Goal: Task Accomplishment & Management: Use online tool/utility

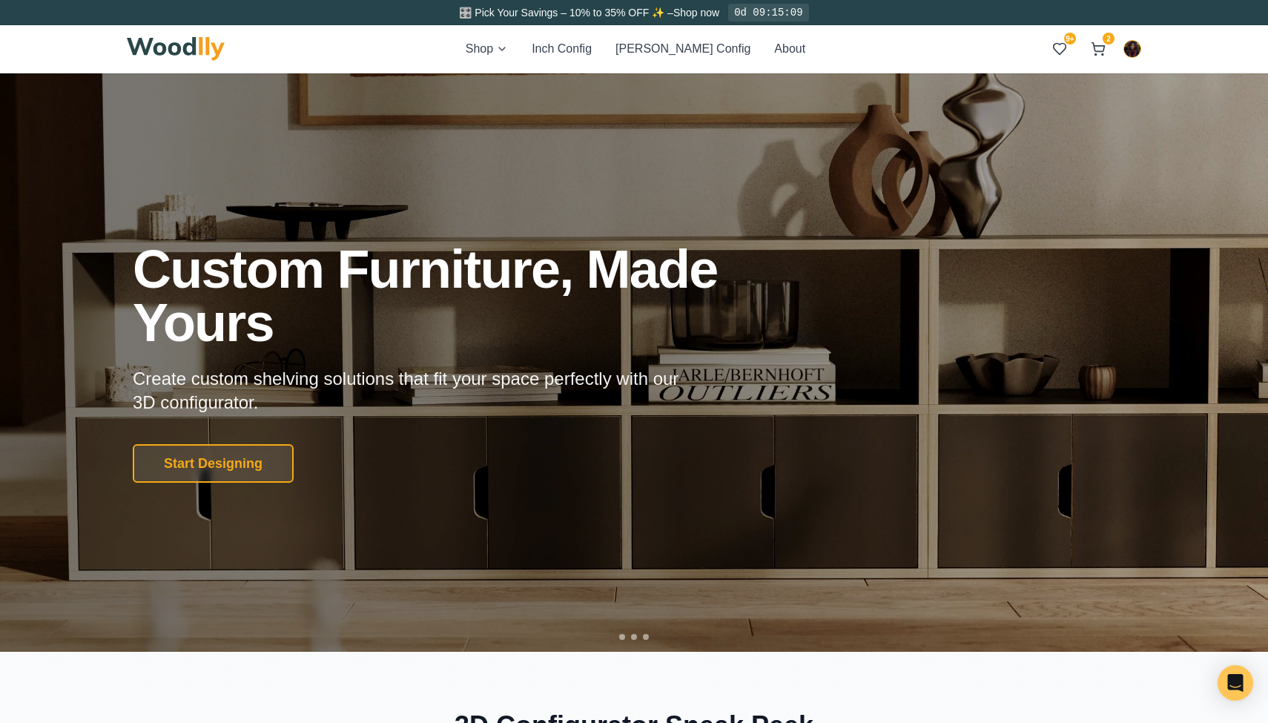
click at [590, 55] on button "Inch Config" at bounding box center [562, 49] width 60 height 18
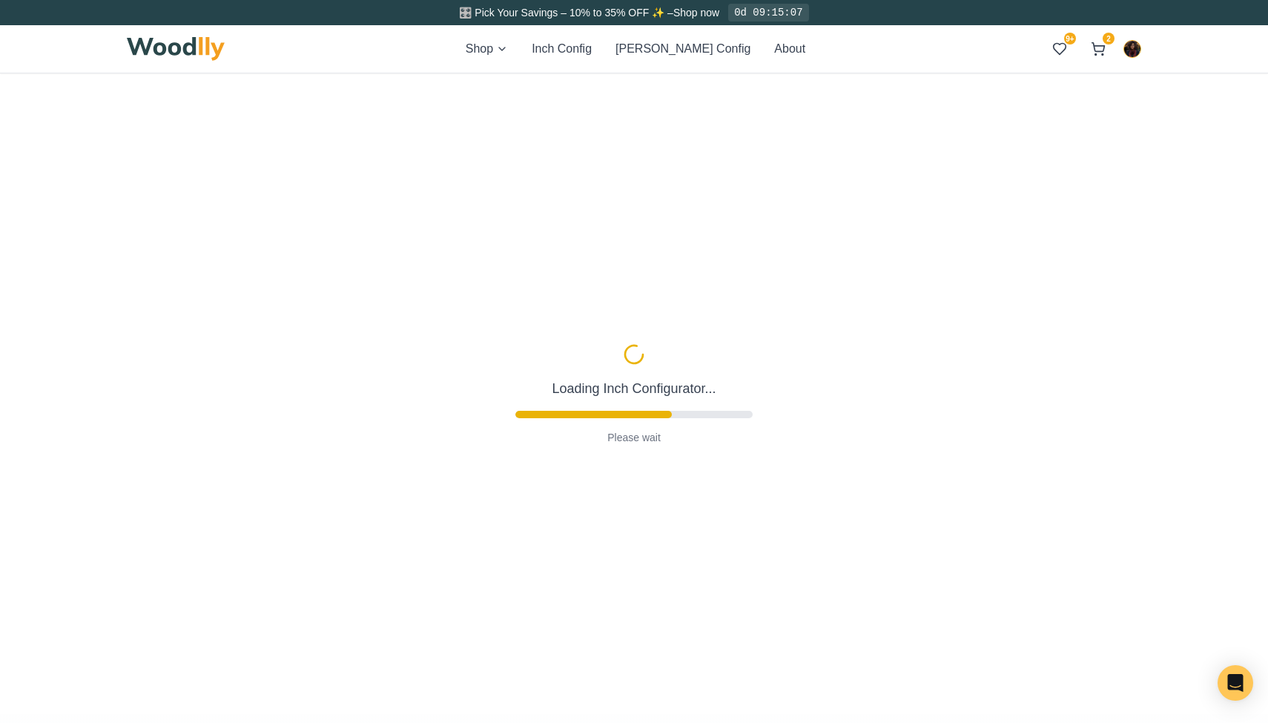
type input "63"
type input "2"
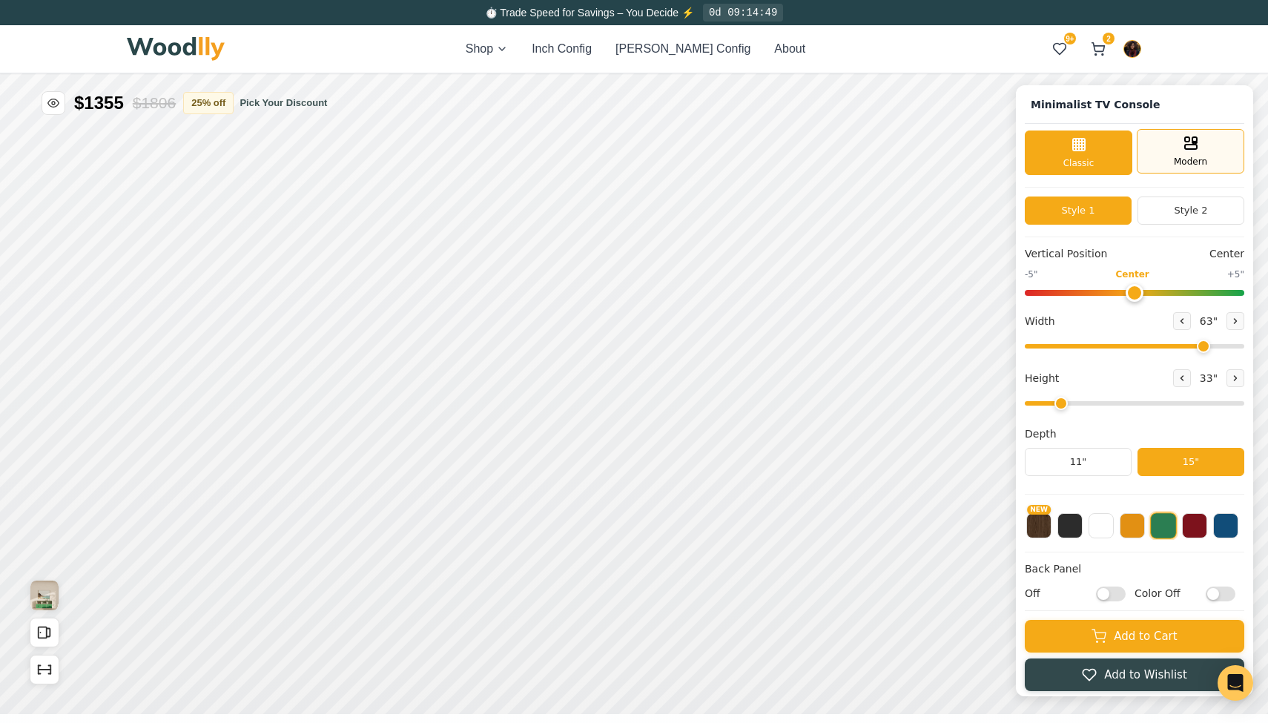
click at [1202, 160] on span "Modern" at bounding box center [1190, 161] width 33 height 13
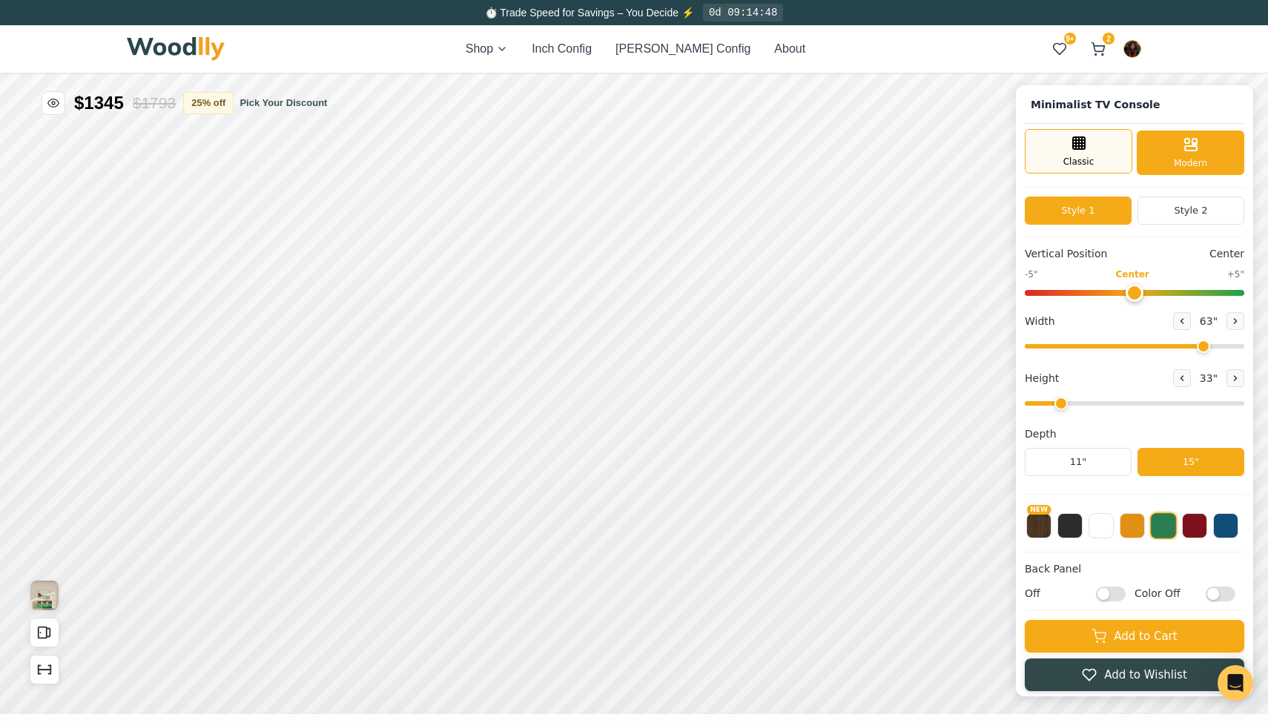
click at [1094, 148] on div "Classic" at bounding box center [1079, 151] width 108 height 45
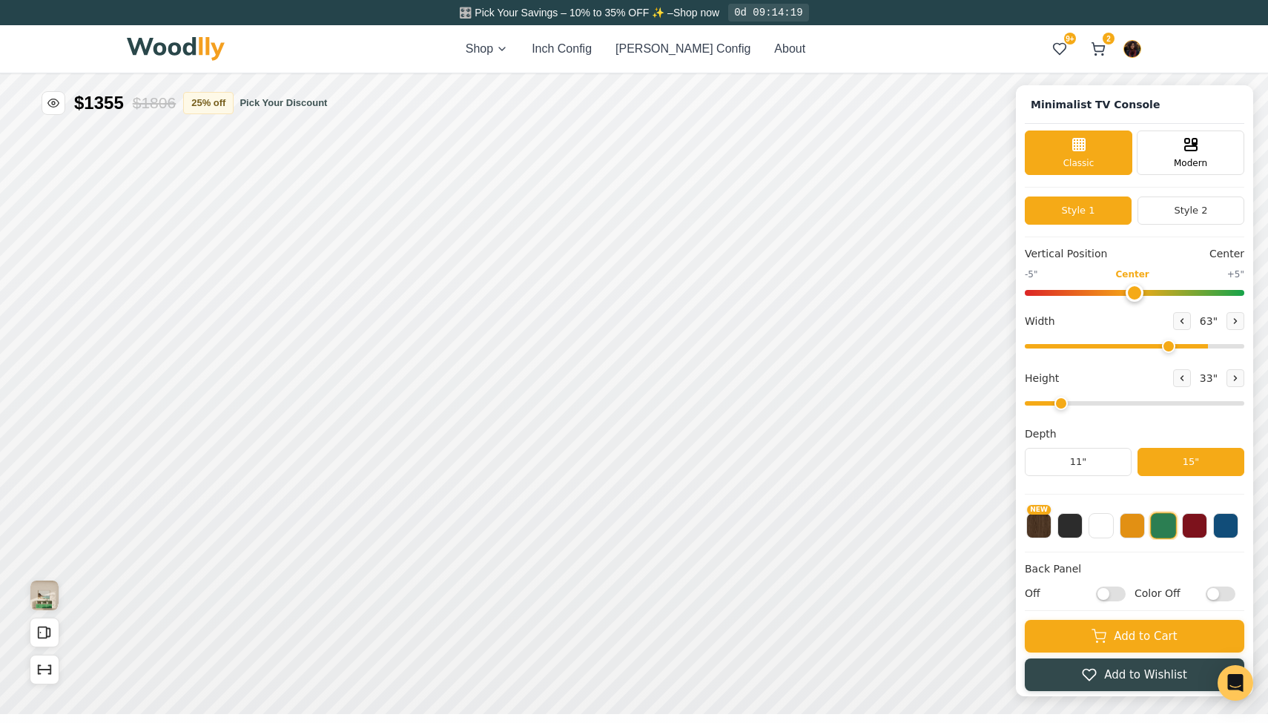
type input "54"
click at [1168, 345] on input "range" at bounding box center [1135, 346] width 220 height 4
click at [1134, 406] on input "range" at bounding box center [1135, 403] width 220 height 4
type input "3"
click at [1087, 402] on input "range" at bounding box center [1135, 403] width 220 height 4
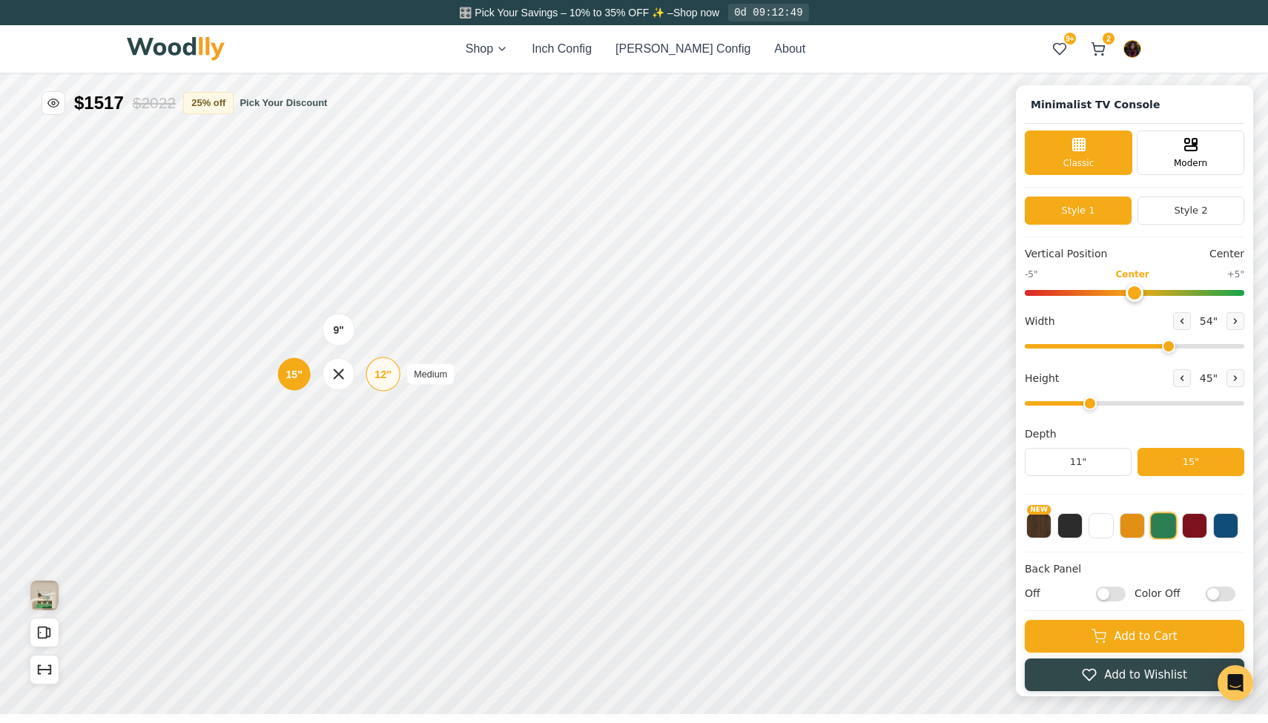
click at [383, 377] on div "12"" at bounding box center [383, 374] width 17 height 16
click at [1122, 596] on input "Off" at bounding box center [1111, 594] width 30 height 15
checkbox input "true"
click at [1215, 594] on input "Color Off" at bounding box center [1221, 594] width 30 height 15
click at [1224, 590] on input "Color On" at bounding box center [1221, 594] width 30 height 15
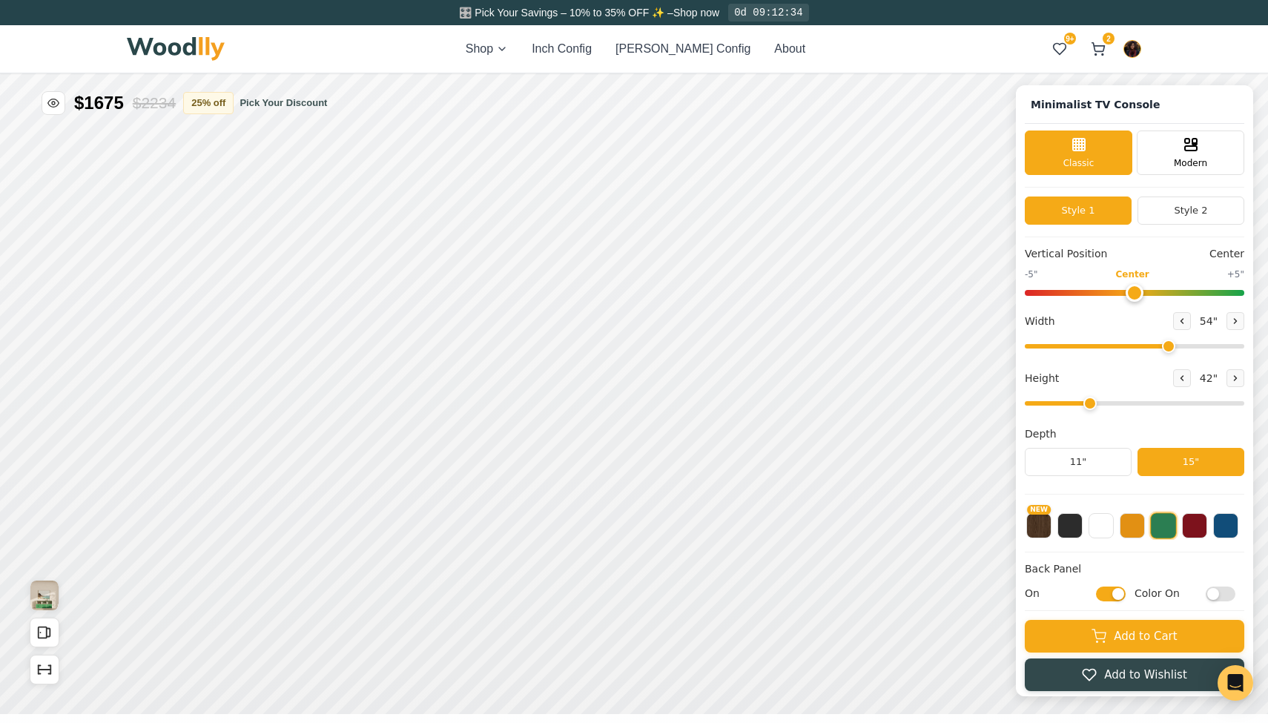
checkbox input "false"
click at [1107, 596] on input "On" at bounding box center [1111, 594] width 30 height 15
checkbox input "false"
drag, startPoint x: 1168, startPoint y: 344, endPoint x: 1268, endPoint y: 345, distance: 100.1
type input "72"
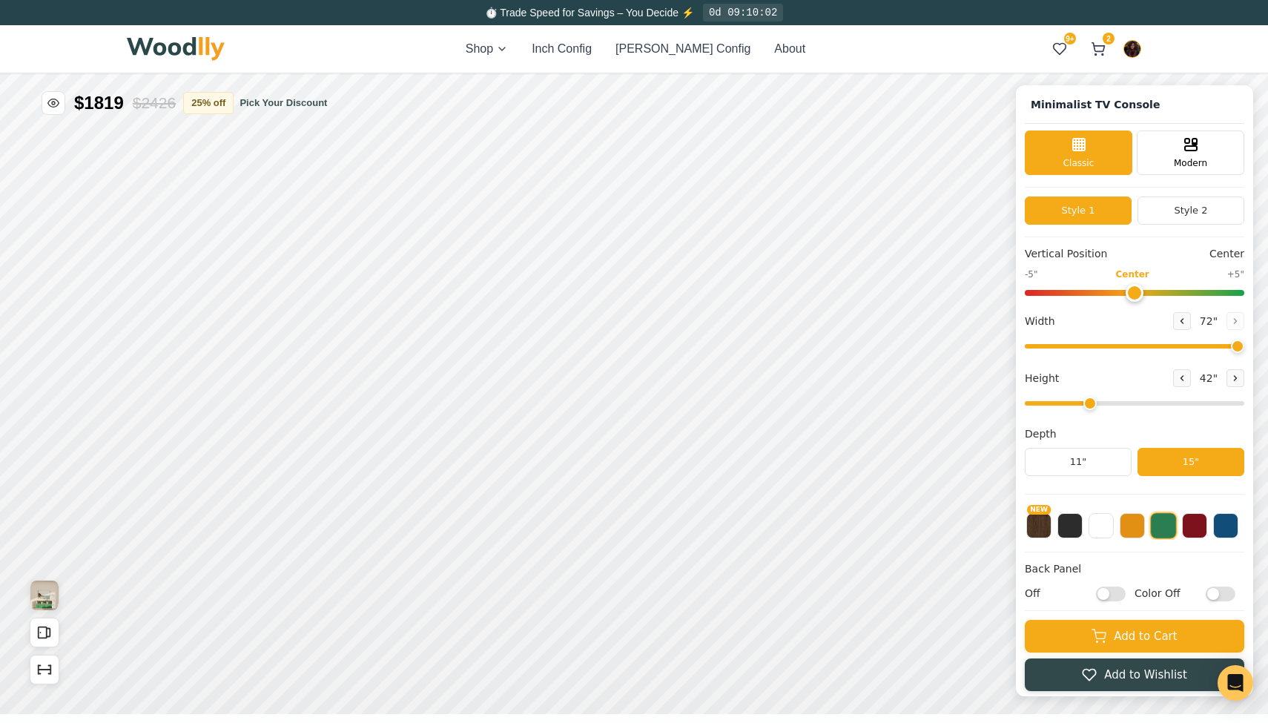
click at [1268, 73] on div "Minimalist TV Console Classic Modern Style 1 Style 2 Vertical Position Center -…" at bounding box center [634, 73] width 1268 height 0
